Goal: Find specific page/section: Find specific page/section

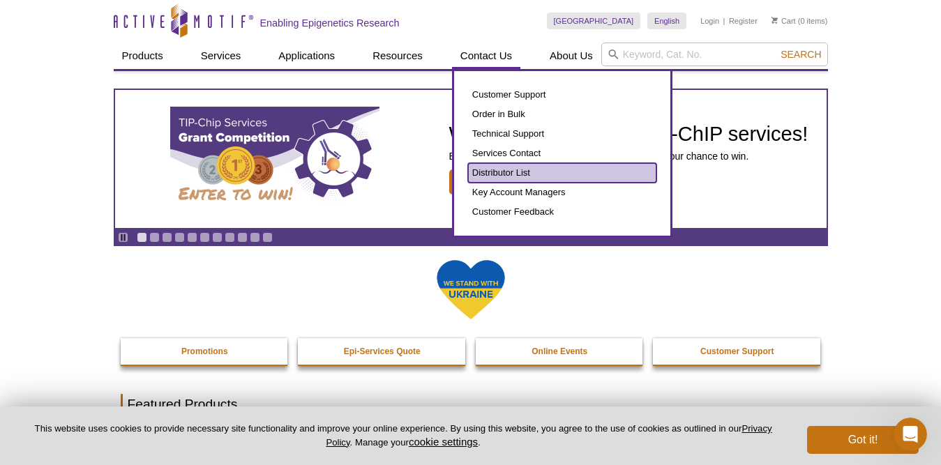
click at [485, 170] on link "Distributor List" at bounding box center [562, 173] width 188 height 20
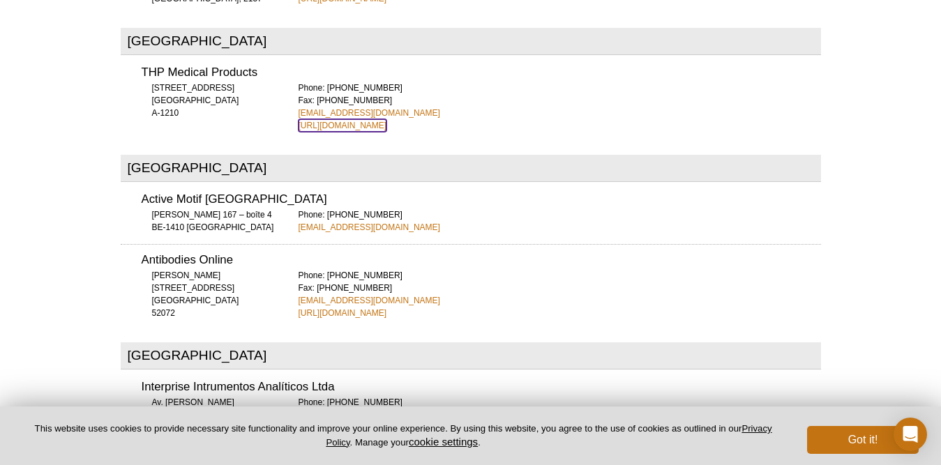
scroll to position [765, 0]
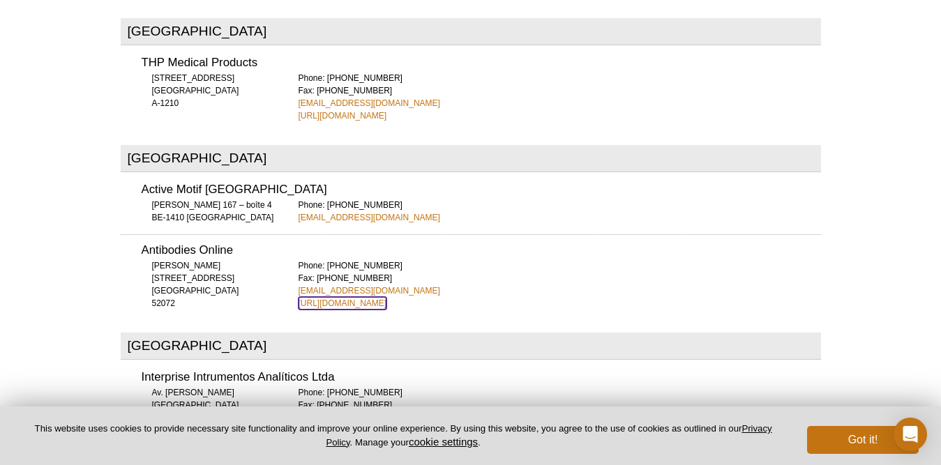
drag, startPoint x: 351, startPoint y: 255, endPoint x: 324, endPoint y: 253, distance: 26.6
click at [324, 297] on link "[URL][DOMAIN_NAME]" at bounding box center [343, 303] width 89 height 13
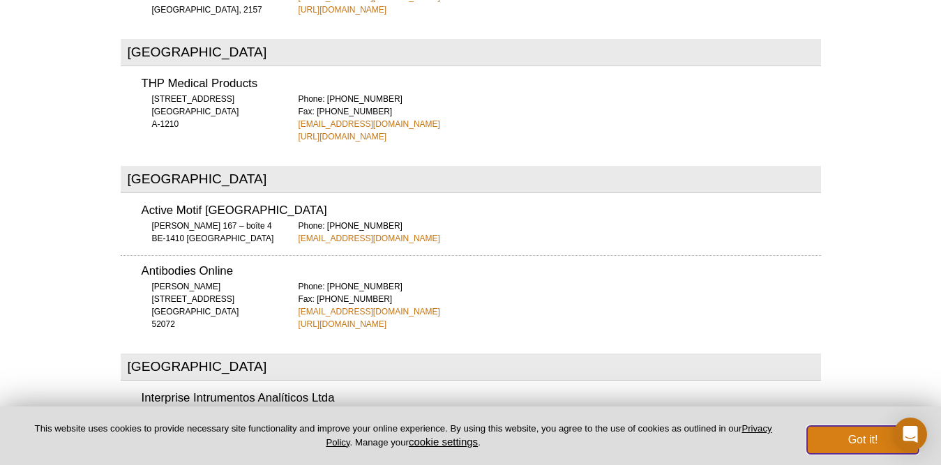
click at [836, 438] on button "Got it!" at bounding box center [863, 440] width 112 height 28
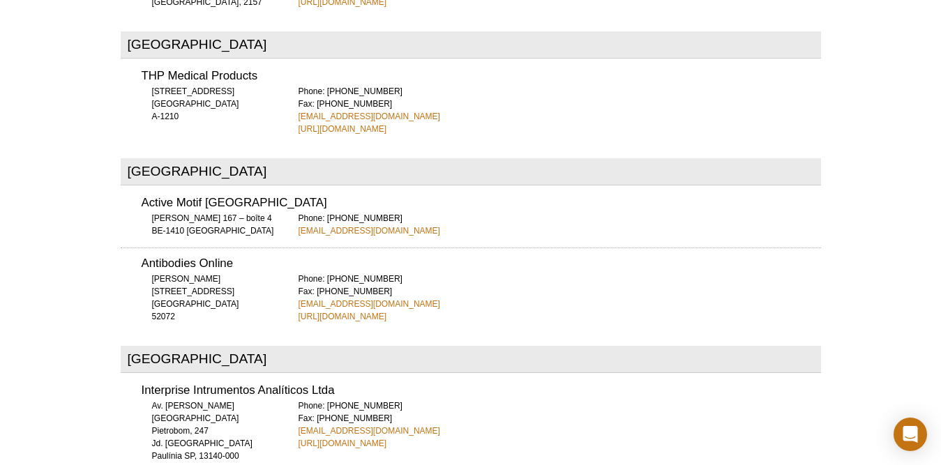
scroll to position [744, 0]
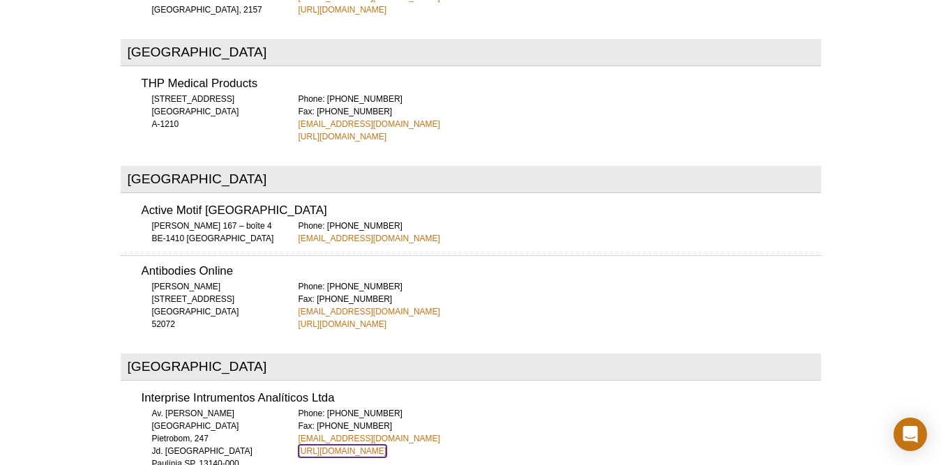
click at [357, 445] on link "[URL][DOMAIN_NAME]" at bounding box center [343, 451] width 89 height 13
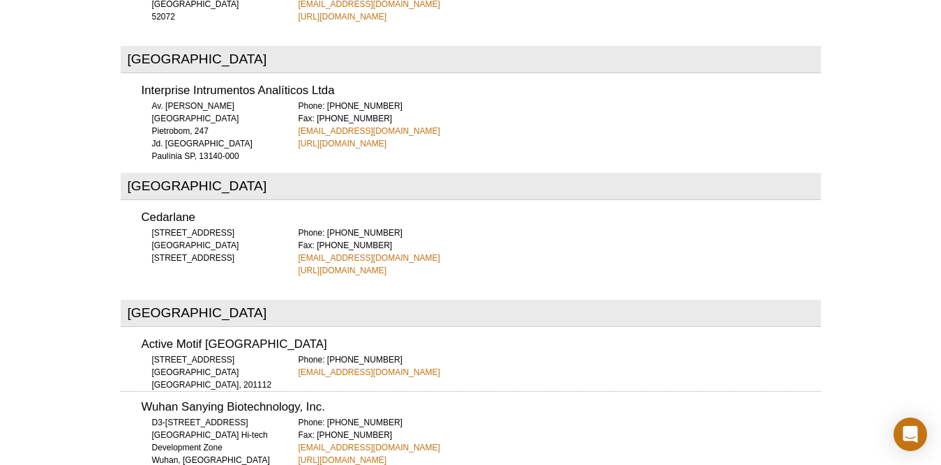
scroll to position [1052, 0]
click at [373, 265] on link "[URL][DOMAIN_NAME]" at bounding box center [343, 271] width 89 height 13
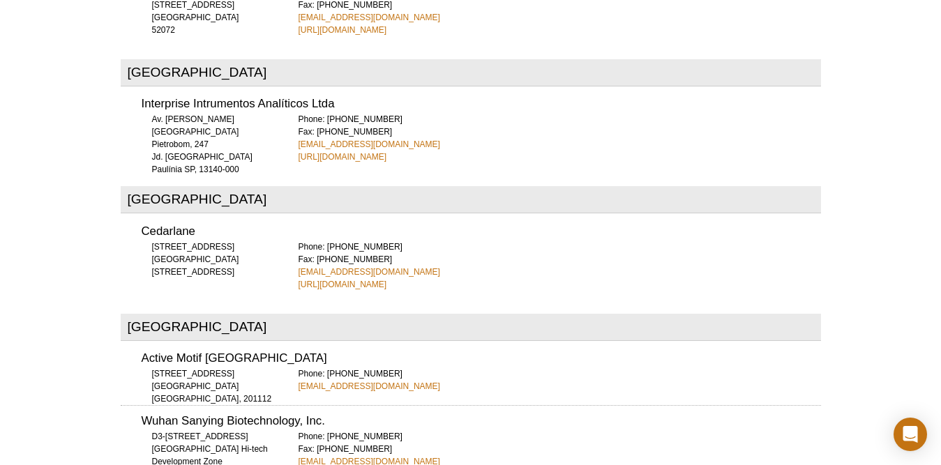
scroll to position [1031, 0]
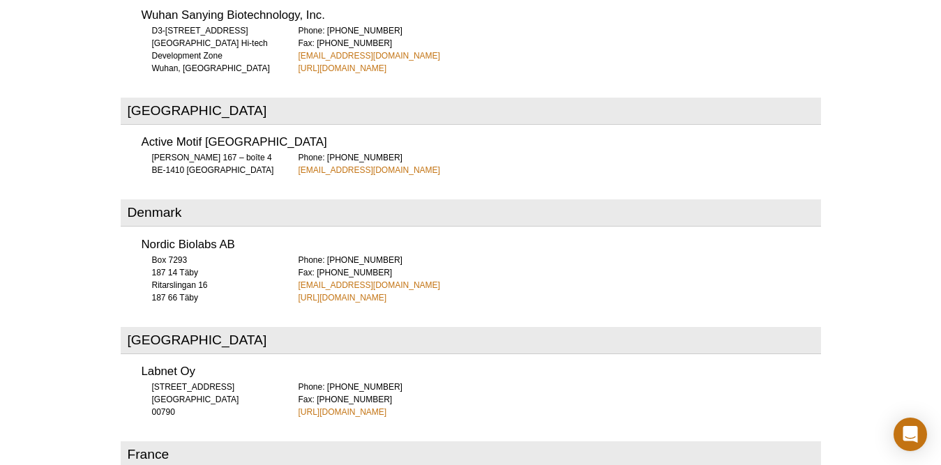
scroll to position [1445, 0]
click at [343, 290] on link "[URL][DOMAIN_NAME]" at bounding box center [343, 296] width 89 height 13
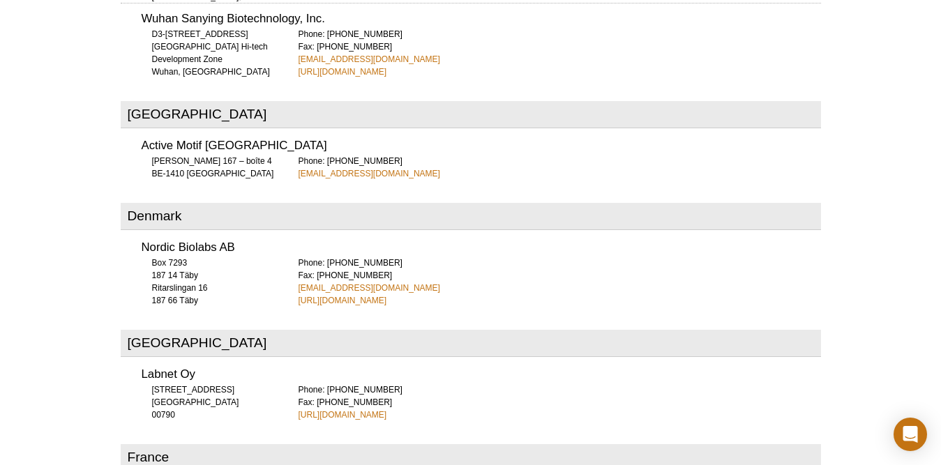
scroll to position [1445, 0]
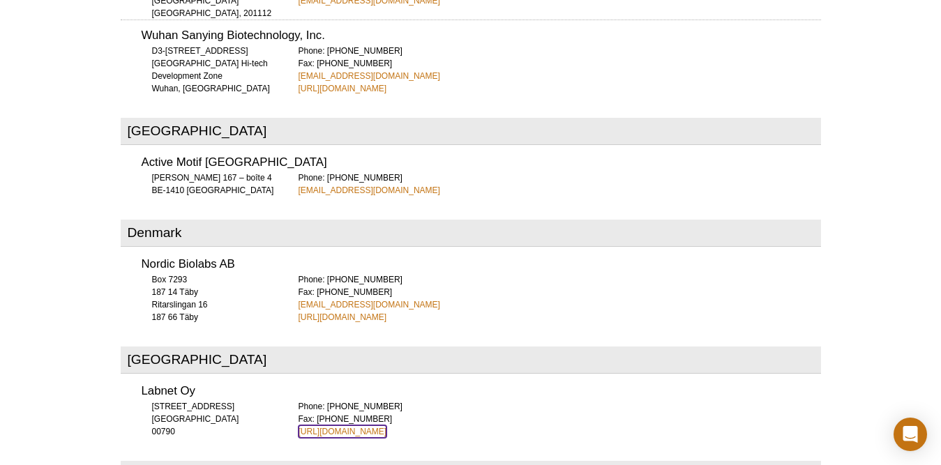
click at [329, 426] on link "[URL][DOMAIN_NAME]" at bounding box center [343, 432] width 89 height 13
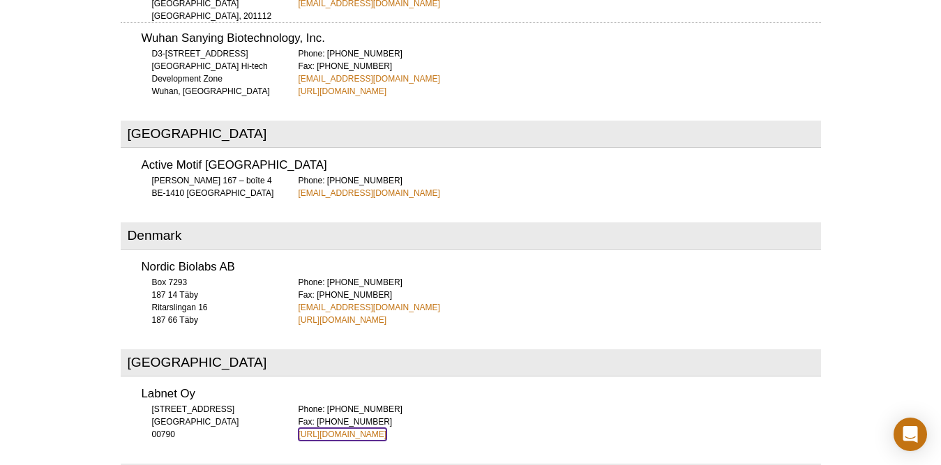
scroll to position [1424, 0]
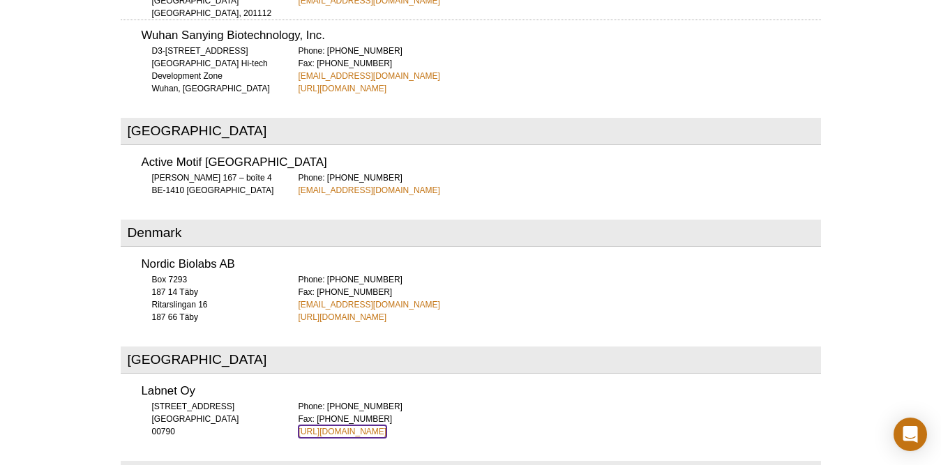
click at [351, 426] on link "[URL][DOMAIN_NAME]" at bounding box center [343, 432] width 89 height 13
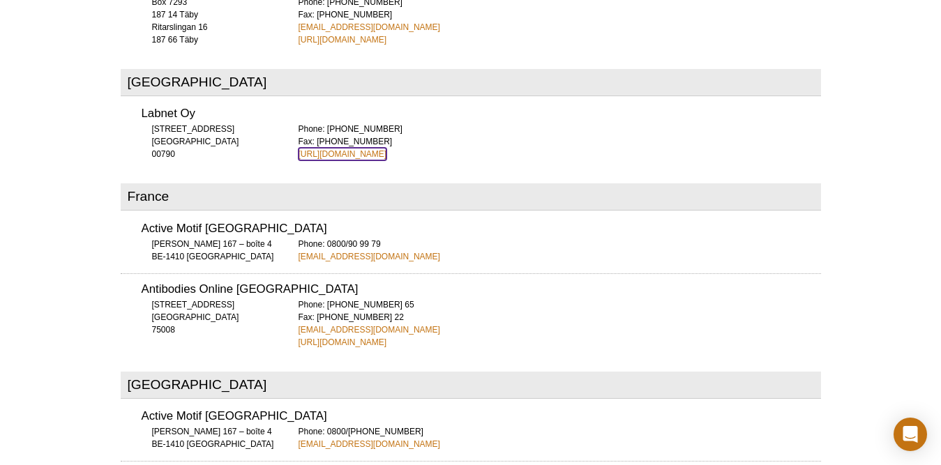
scroll to position [1712, 0]
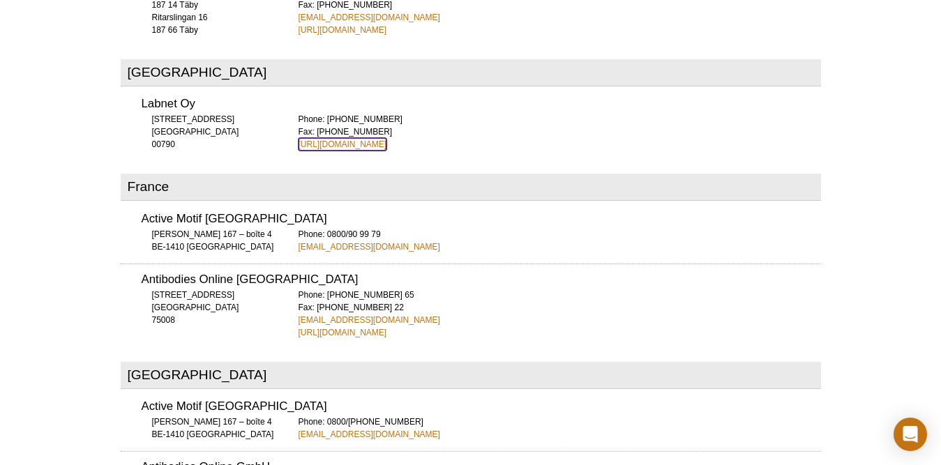
click at [333, 138] on link "[URL][DOMAIN_NAME]" at bounding box center [343, 144] width 89 height 13
click at [337, 138] on link "[URL][DOMAIN_NAME]" at bounding box center [343, 144] width 89 height 13
click at [367, 327] on link "[URL][DOMAIN_NAME]" at bounding box center [343, 333] width 89 height 13
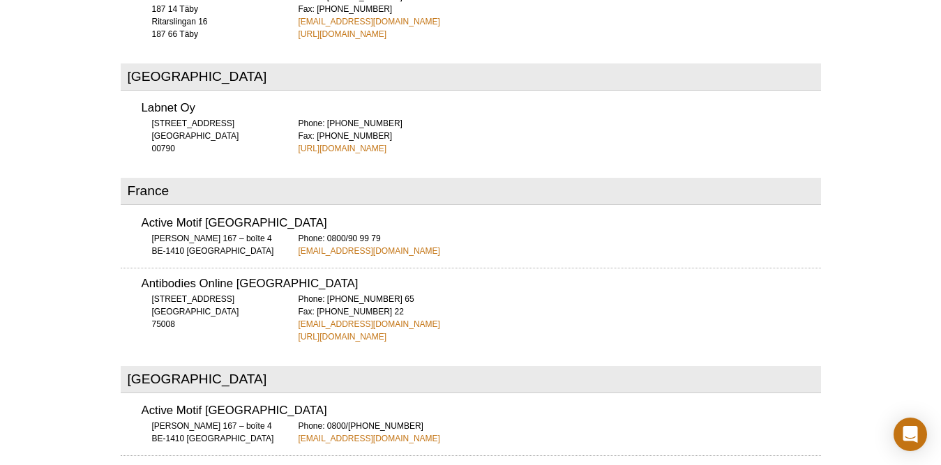
scroll to position [1712, 0]
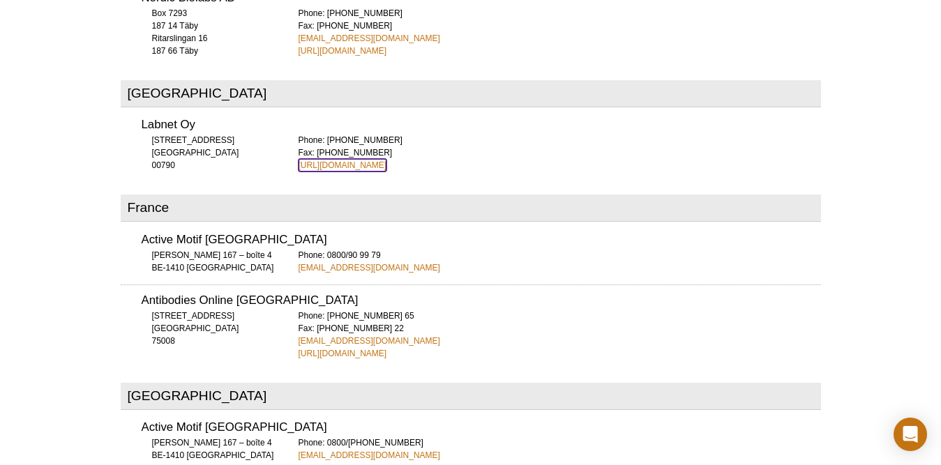
click at [342, 159] on link "[URL][DOMAIN_NAME]" at bounding box center [343, 165] width 89 height 13
drag, startPoint x: 405, startPoint y: 225, endPoint x: 350, endPoint y: 219, distance: 55.5
click at [350, 249] on div "Phone: 0800/90 99 79 [EMAIL_ADDRESS][DOMAIN_NAME]" at bounding box center [560, 261] width 523 height 25
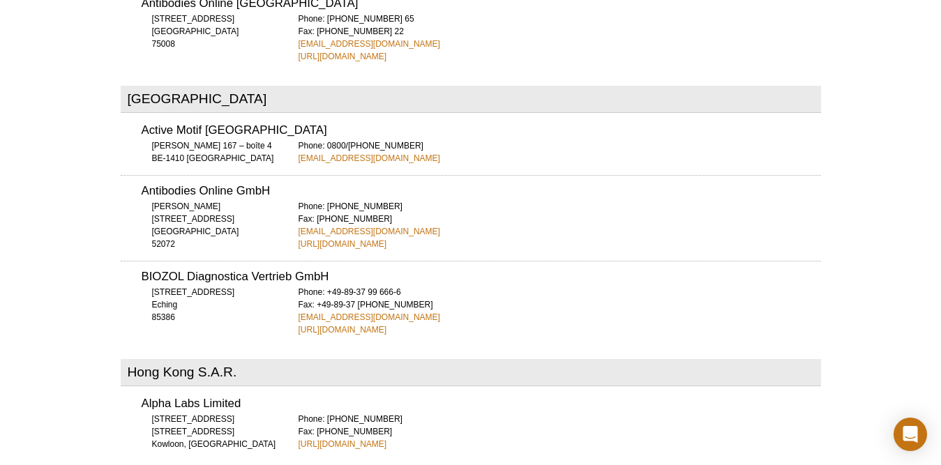
scroll to position [2028, 0]
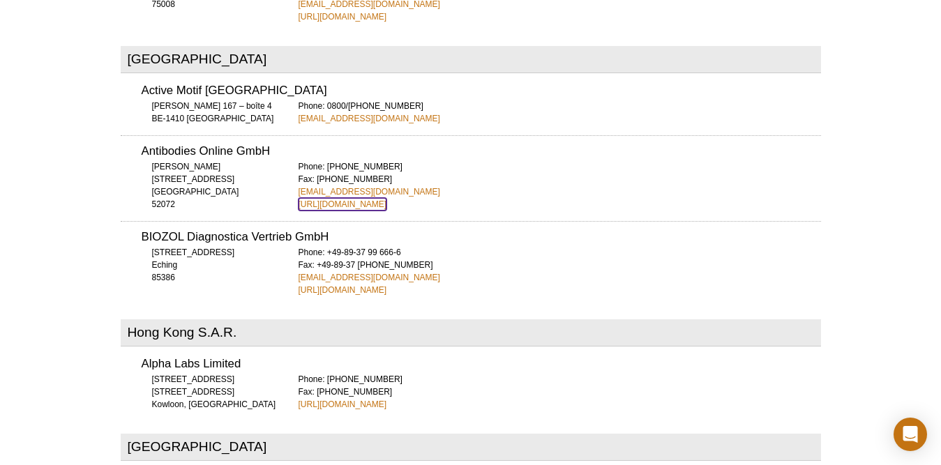
click at [350, 198] on link "[URL][DOMAIN_NAME]" at bounding box center [343, 204] width 89 height 13
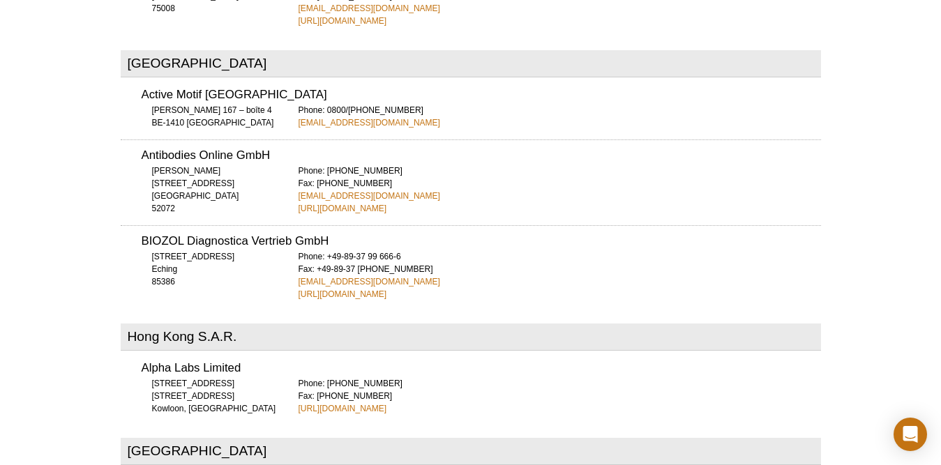
scroll to position [2028, 0]
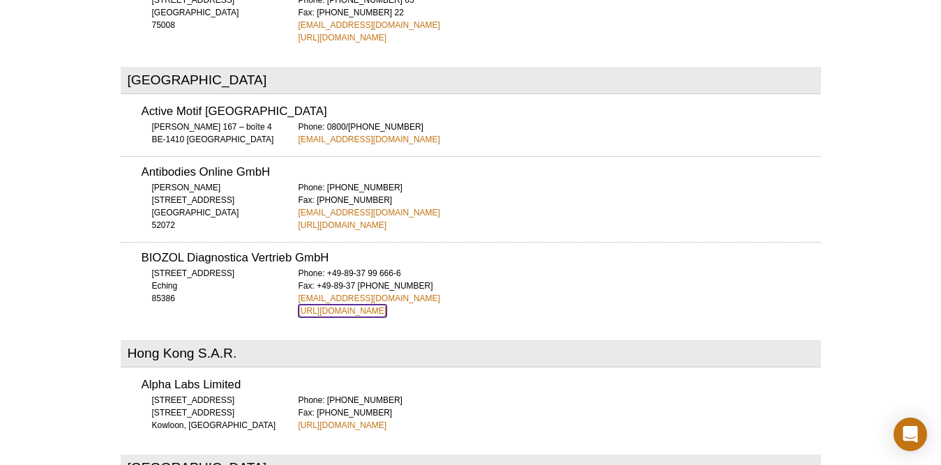
click at [336, 305] on link "[URL][DOMAIN_NAME]" at bounding box center [343, 311] width 89 height 13
